Goal: Task Accomplishment & Management: Manage account settings

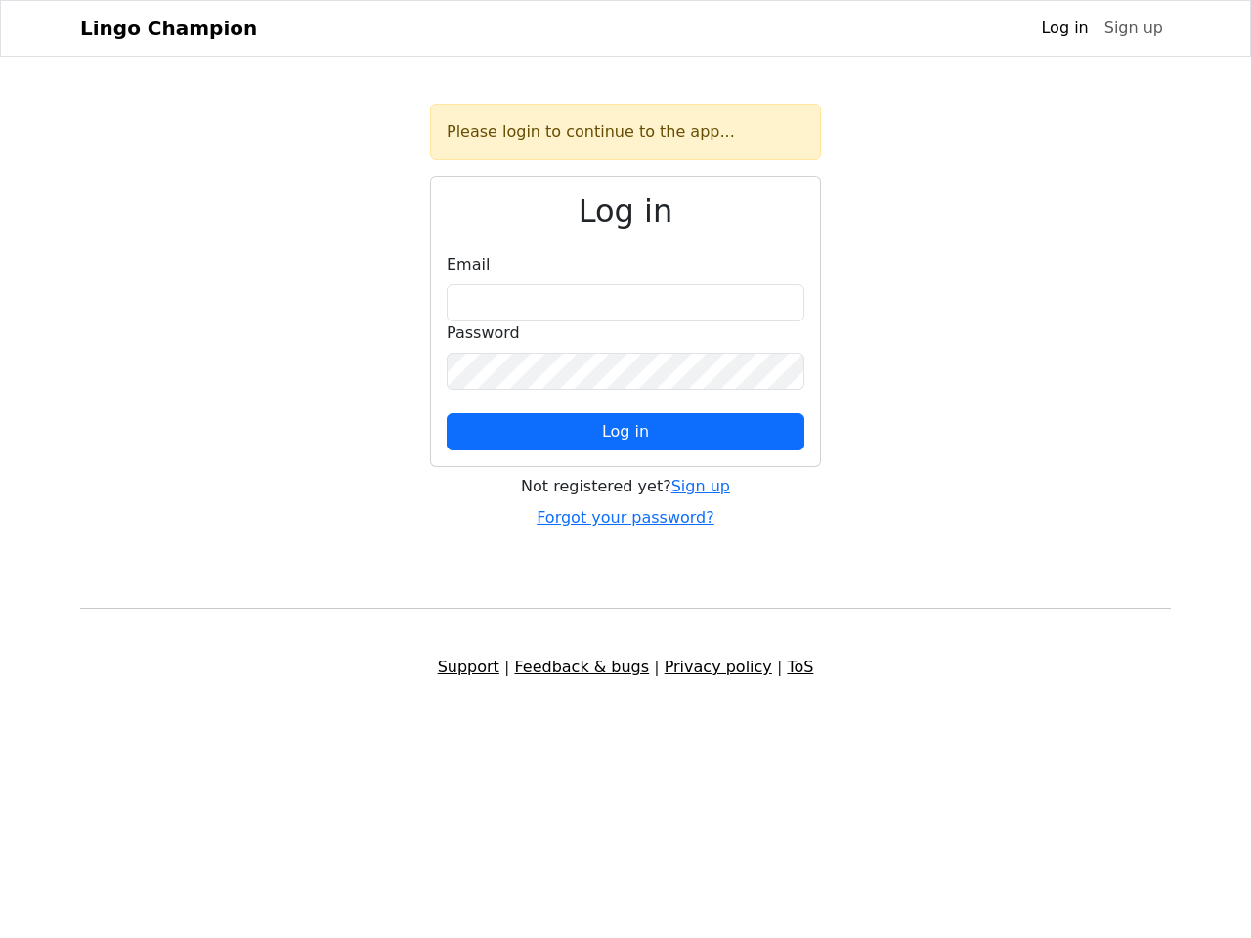
click at [625, 432] on span "Log in" at bounding box center [625, 431] width 47 height 19
